Goal: Task Accomplishment & Management: Complete application form

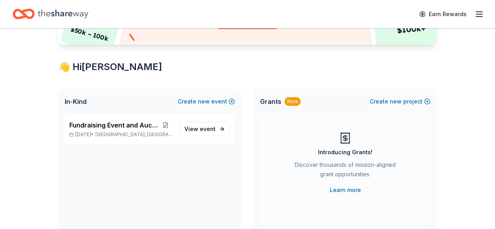
scroll to position [112, 0]
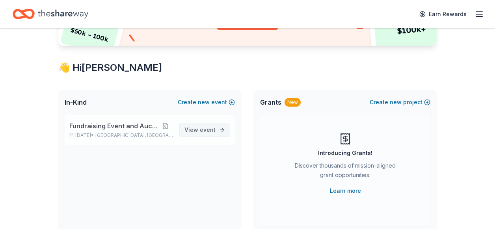
click at [201, 131] on span "event" at bounding box center [208, 129] width 16 height 7
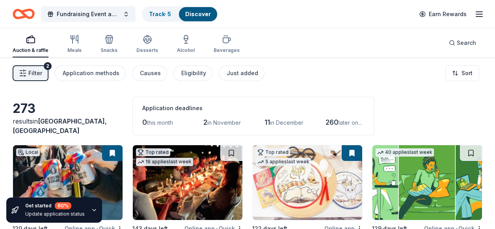
click at [34, 74] on span "Filter" at bounding box center [35, 73] width 14 height 9
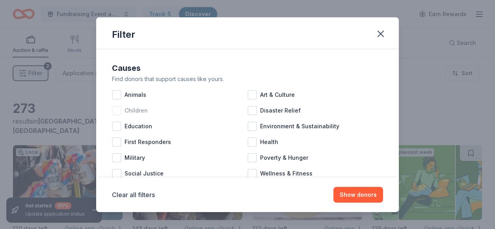
click at [117, 111] on div at bounding box center [116, 110] width 9 height 9
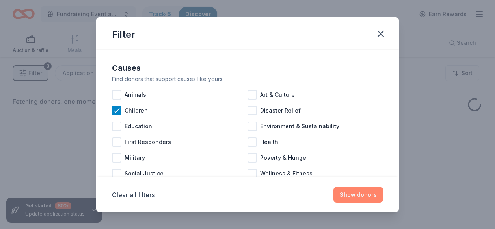
click at [367, 193] on button "Show donors" at bounding box center [358, 195] width 50 height 16
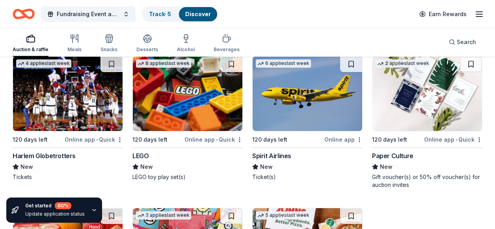
scroll to position [1420, 0]
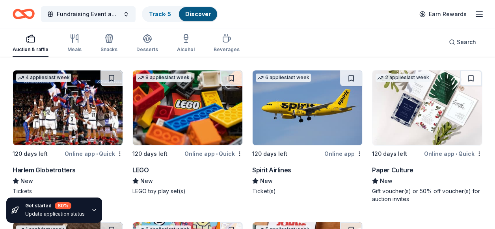
click at [48, 165] on div "Harlem Globetrotters" at bounding box center [44, 169] width 63 height 9
click at [176, 121] on img at bounding box center [188, 108] width 110 height 75
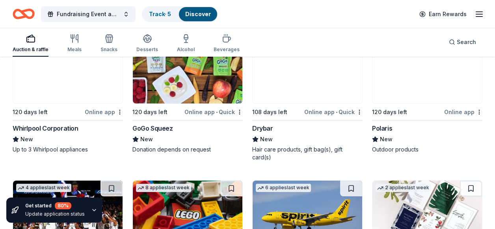
scroll to position [1294, 0]
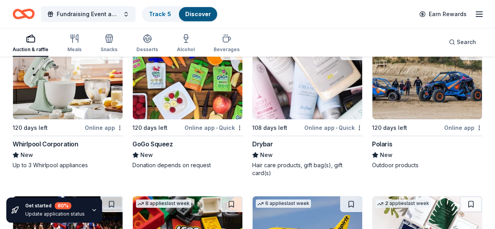
click at [281, 100] on img at bounding box center [308, 82] width 110 height 75
click at [72, 90] on img at bounding box center [68, 82] width 110 height 75
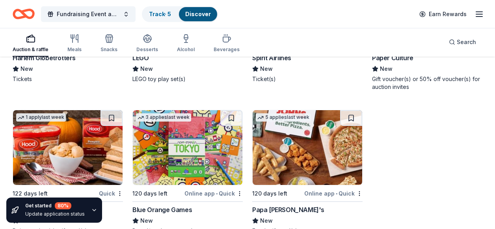
scroll to position [1546, 0]
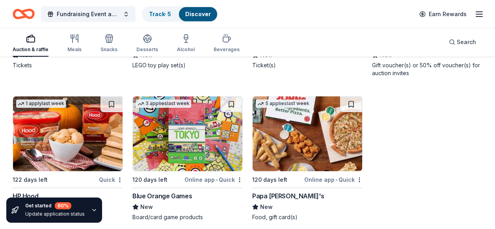
click at [286, 119] on img at bounding box center [308, 134] width 110 height 75
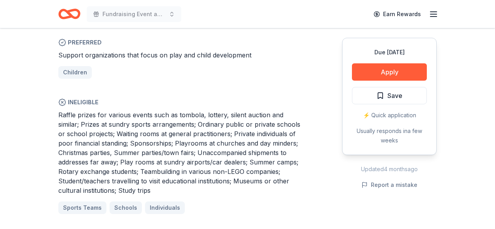
scroll to position [457, 0]
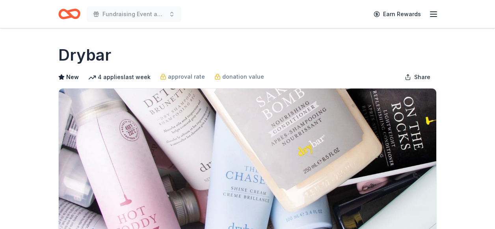
click at [328, 56] on div "Drybar" at bounding box center [247, 55] width 378 height 22
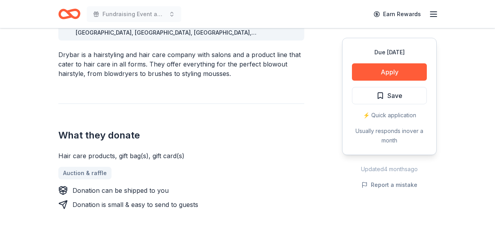
scroll to position [252, 0]
click at [389, 73] on button "Apply" at bounding box center [389, 71] width 75 height 17
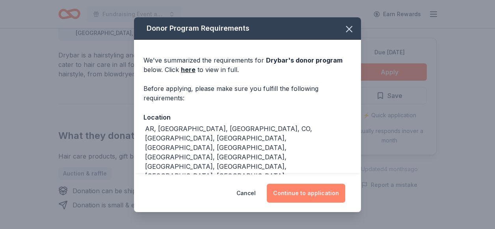
click at [295, 194] on button "Continue to application" at bounding box center [306, 193] width 78 height 19
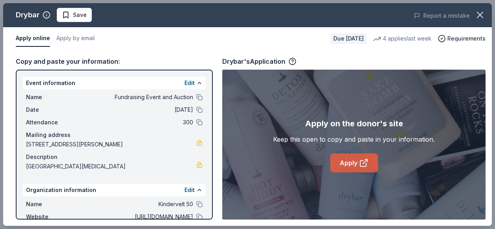
click at [349, 164] on link "Apply" at bounding box center [354, 163] width 48 height 19
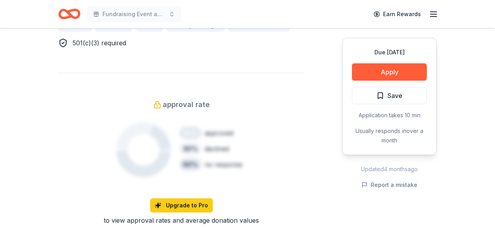
scroll to position [536, 0]
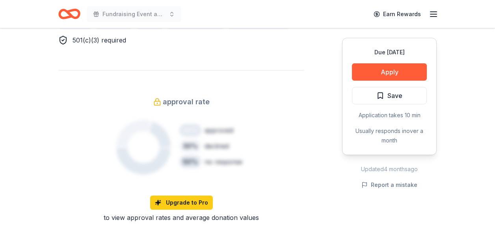
click at [195, 96] on span "approval rate" at bounding box center [186, 102] width 47 height 13
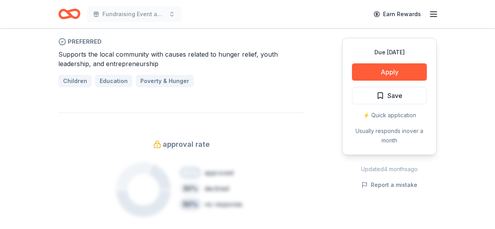
scroll to position [457, 0]
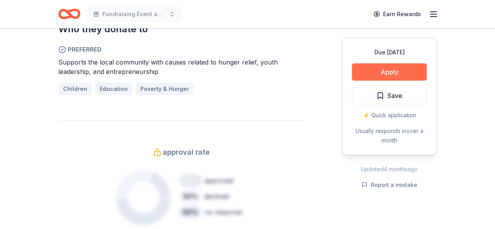
click at [393, 72] on button "Apply" at bounding box center [389, 71] width 75 height 17
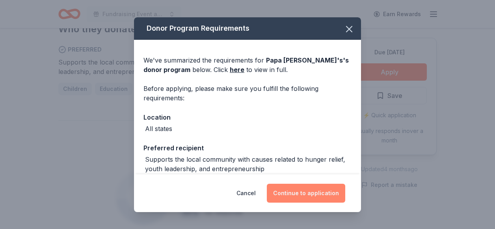
click at [305, 196] on button "Continue to application" at bounding box center [306, 193] width 78 height 19
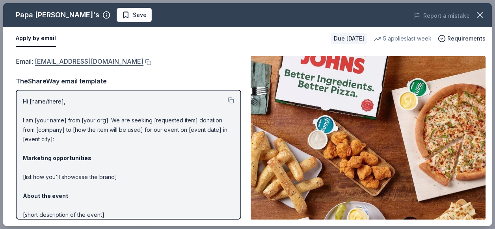
click at [62, 62] on link "[EMAIL_ADDRESS][DOMAIN_NAME]" at bounding box center [89, 61] width 109 height 10
click at [36, 61] on link "[EMAIL_ADDRESS][DOMAIN_NAME]" at bounding box center [89, 61] width 109 height 10
